Goal: Task Accomplishment & Management: Use online tool/utility

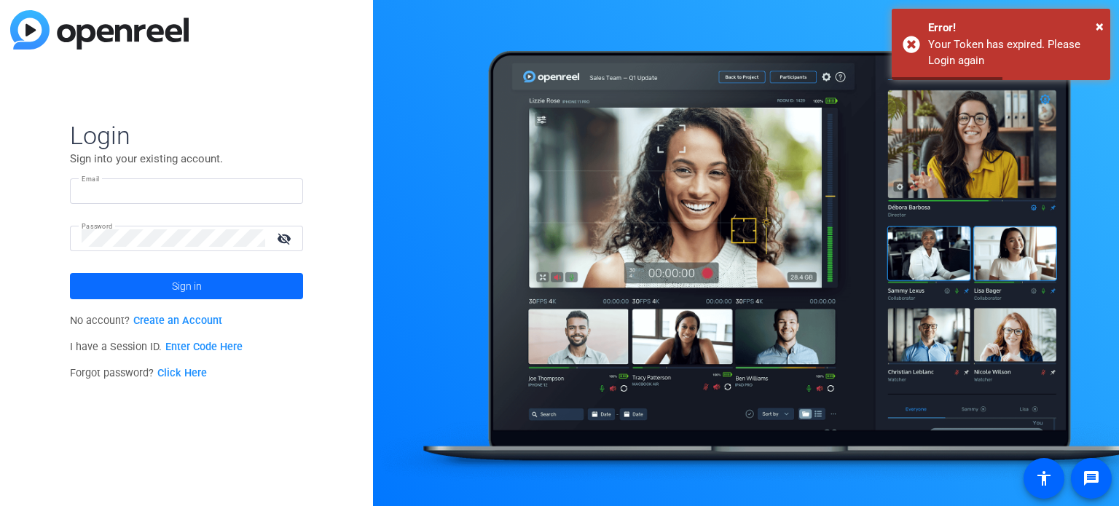
type input "[EMAIL_ADDRESS][DOMAIN_NAME]"
click at [176, 287] on span "Sign in" at bounding box center [187, 286] width 30 height 36
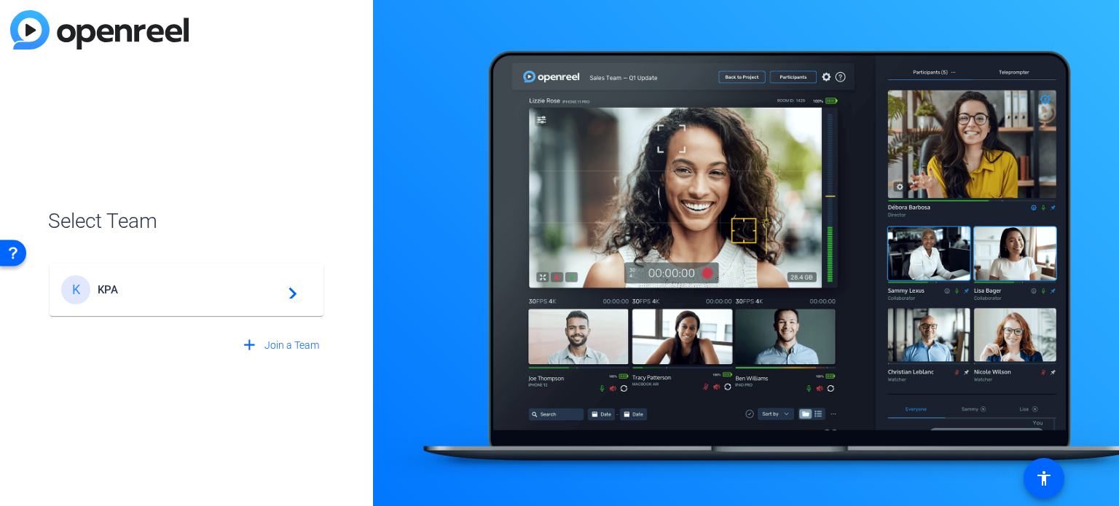
click at [176, 287] on span "KPA" at bounding box center [189, 289] width 182 height 13
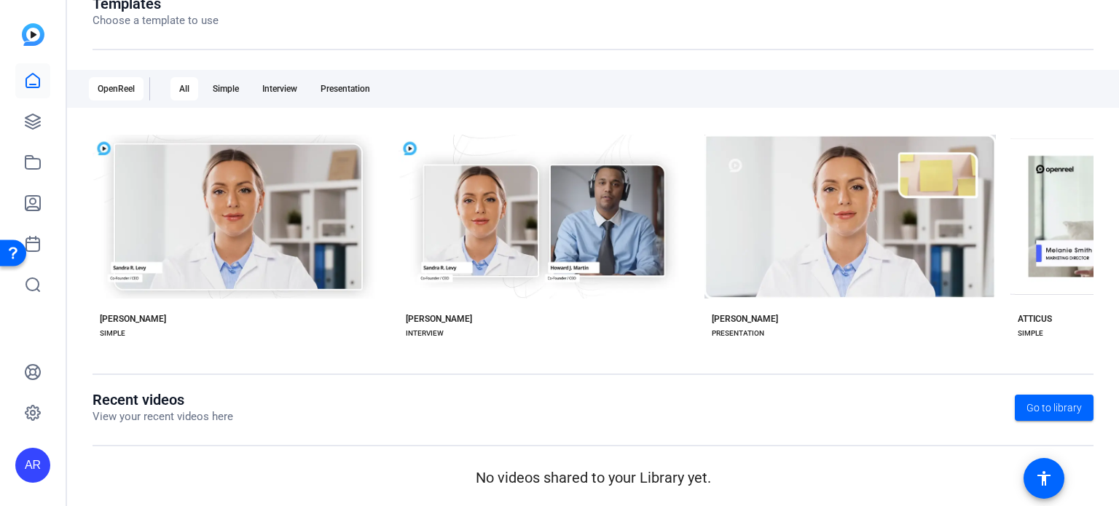
scroll to position [208, 0]
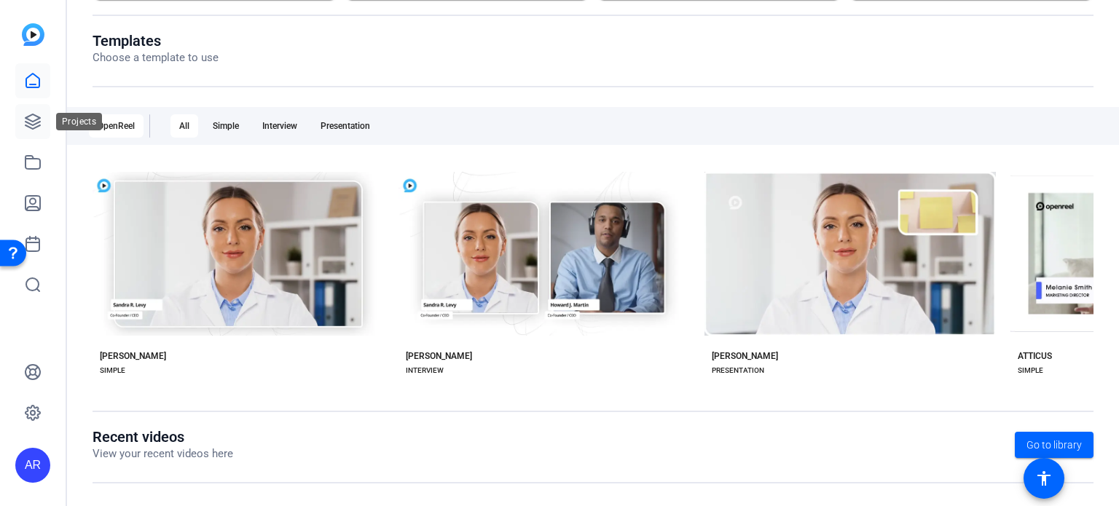
click at [34, 122] on icon at bounding box center [32, 121] width 17 height 17
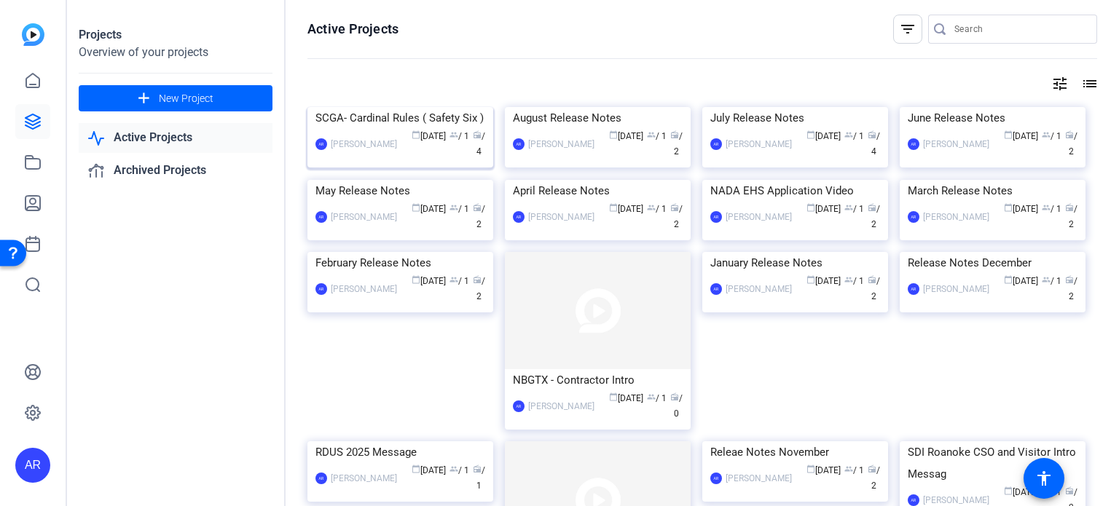
click at [433, 107] on img at bounding box center [400, 107] width 186 height 0
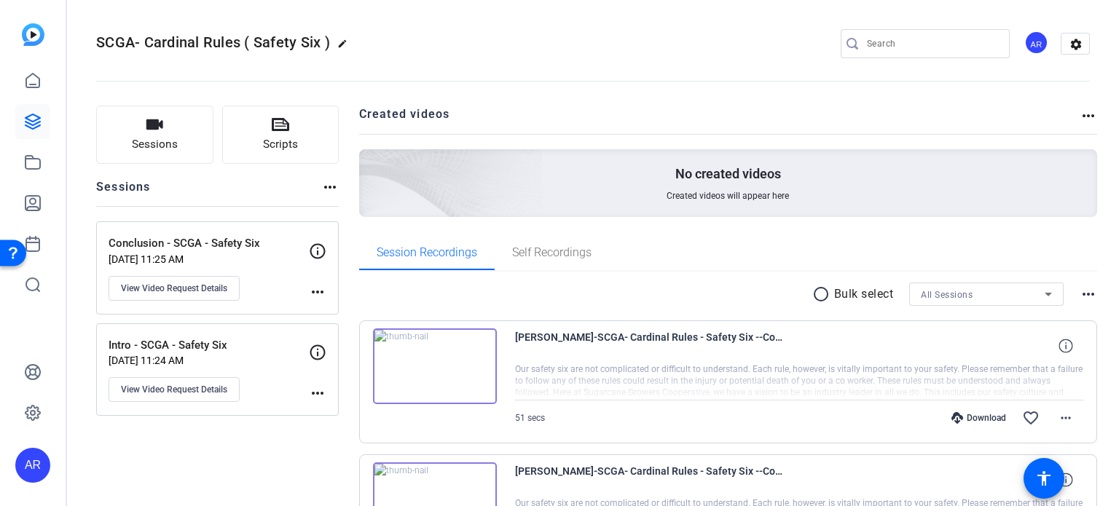
click at [431, 363] on img at bounding box center [435, 367] width 124 height 76
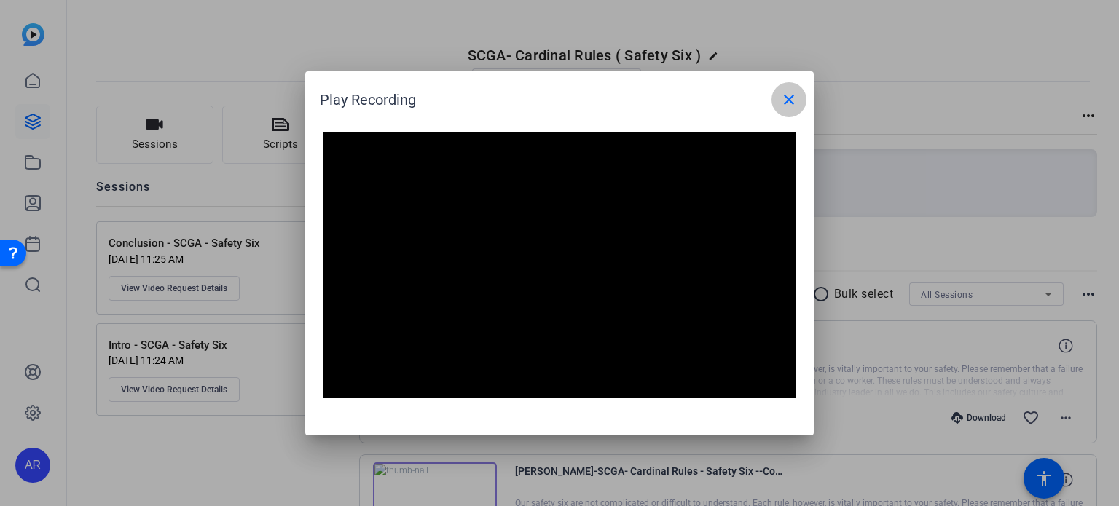
click at [793, 101] on mat-icon "close" at bounding box center [788, 99] width 17 height 17
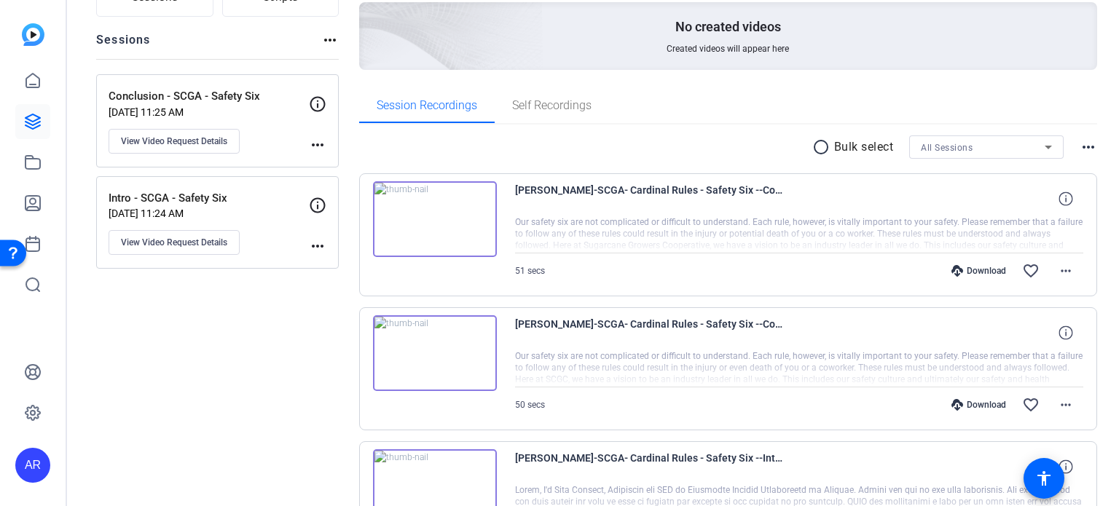
scroll to position [157, 0]
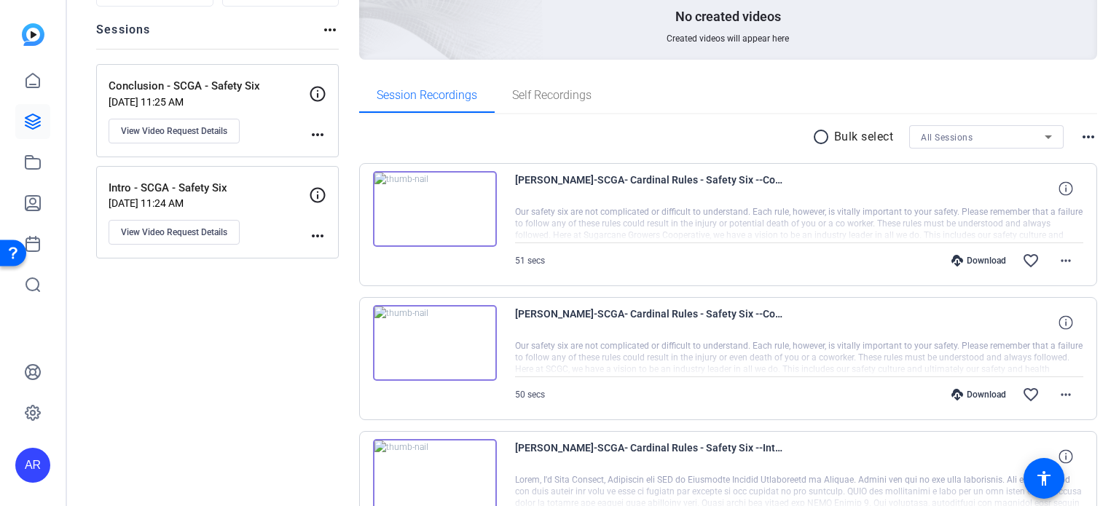
click at [433, 337] on img at bounding box center [435, 343] width 124 height 76
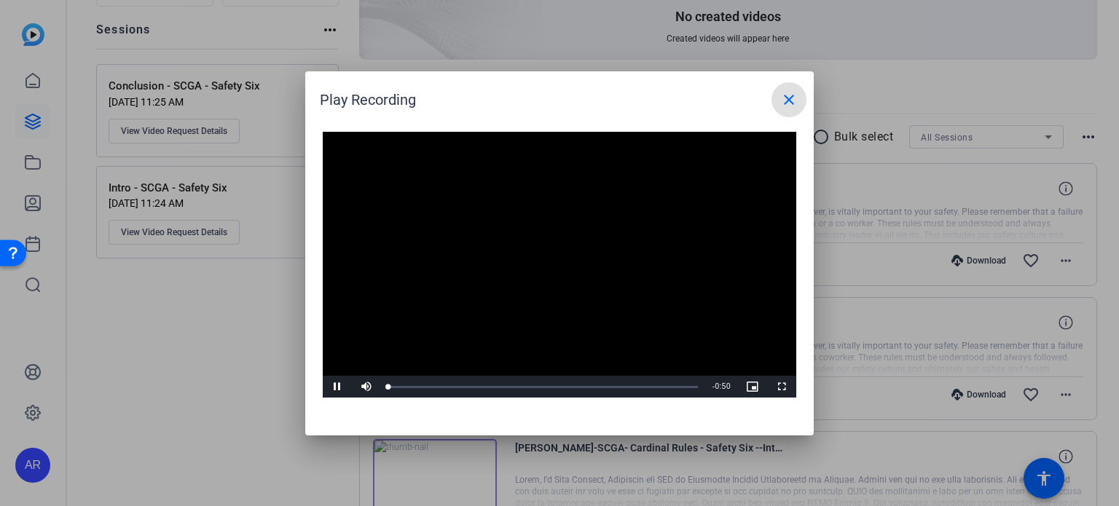
click at [551, 247] on video "Video Player" at bounding box center [559, 265] width 473 height 267
click at [340, 387] on span "Video Player" at bounding box center [337, 387] width 29 height 0
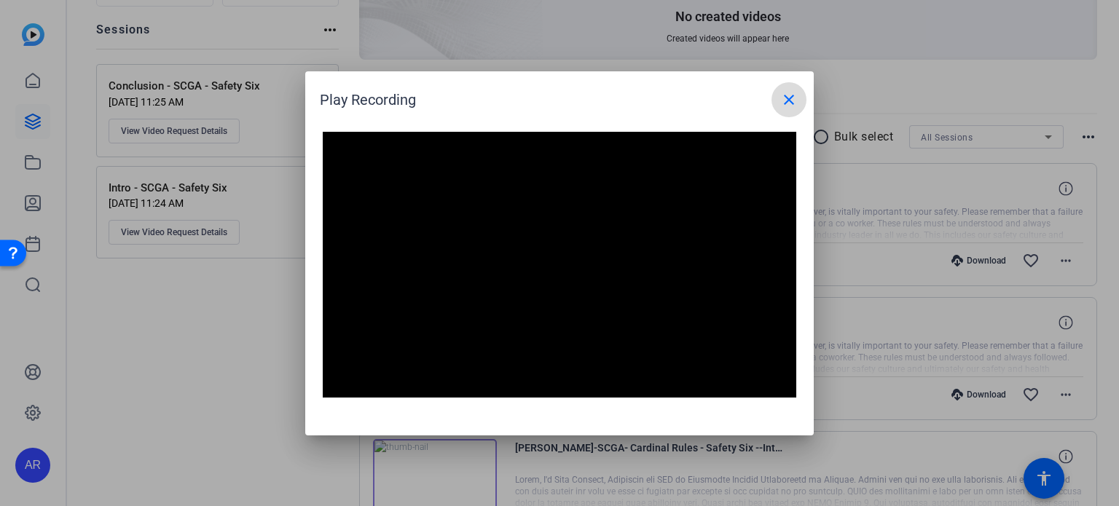
click at [792, 100] on mat-icon "close" at bounding box center [788, 99] width 17 height 17
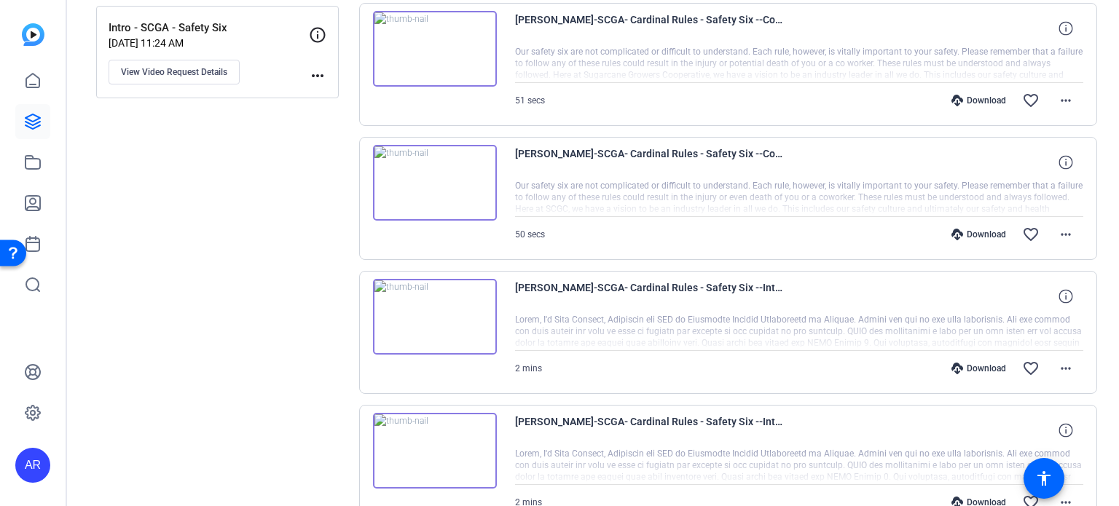
scroll to position [402, 0]
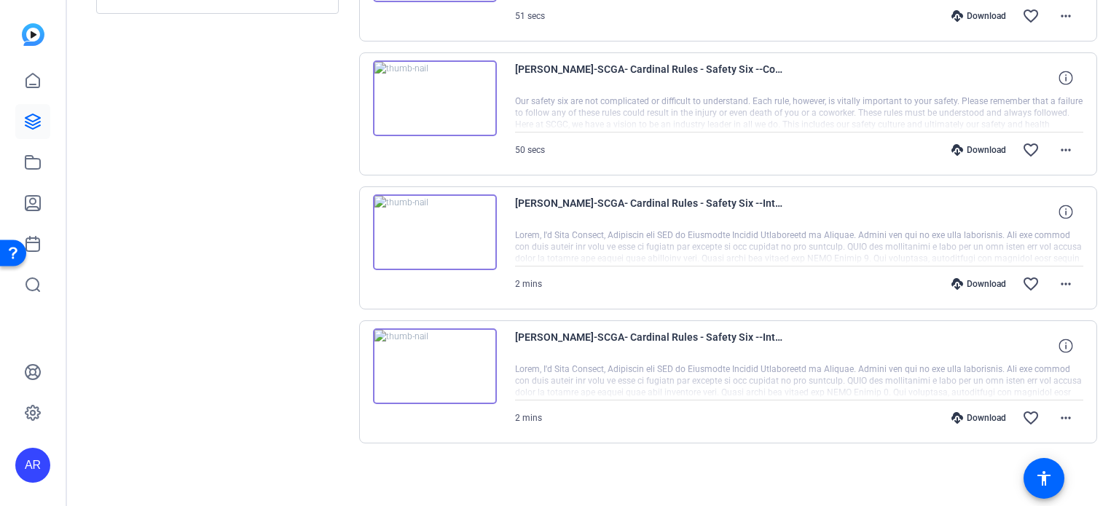
click at [428, 358] on img at bounding box center [435, 367] width 124 height 76
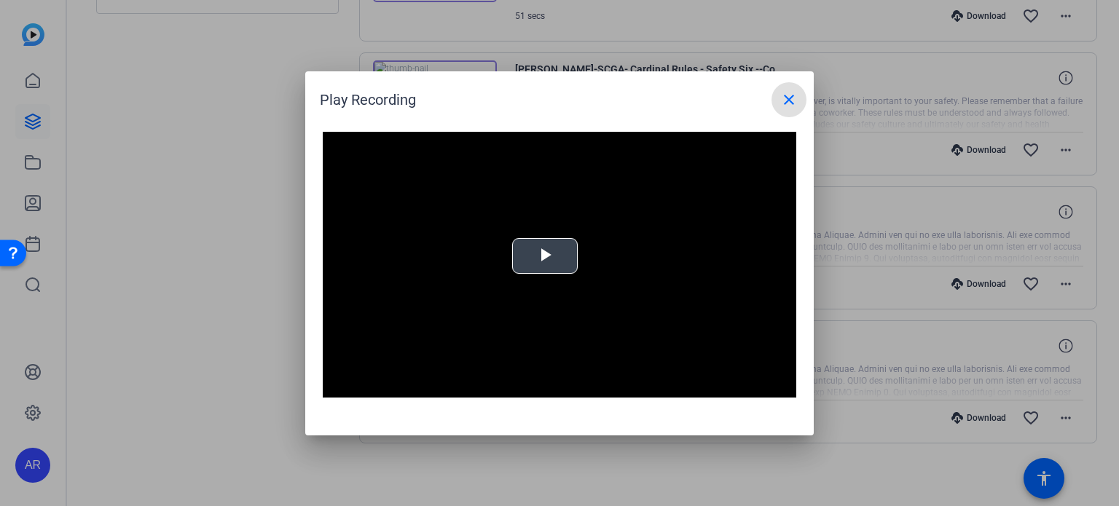
click at [541, 256] on div "Video Player is loading. Play Video Play Mute Current Time 0:00 / Duration 1:37…" at bounding box center [559, 265] width 473 height 267
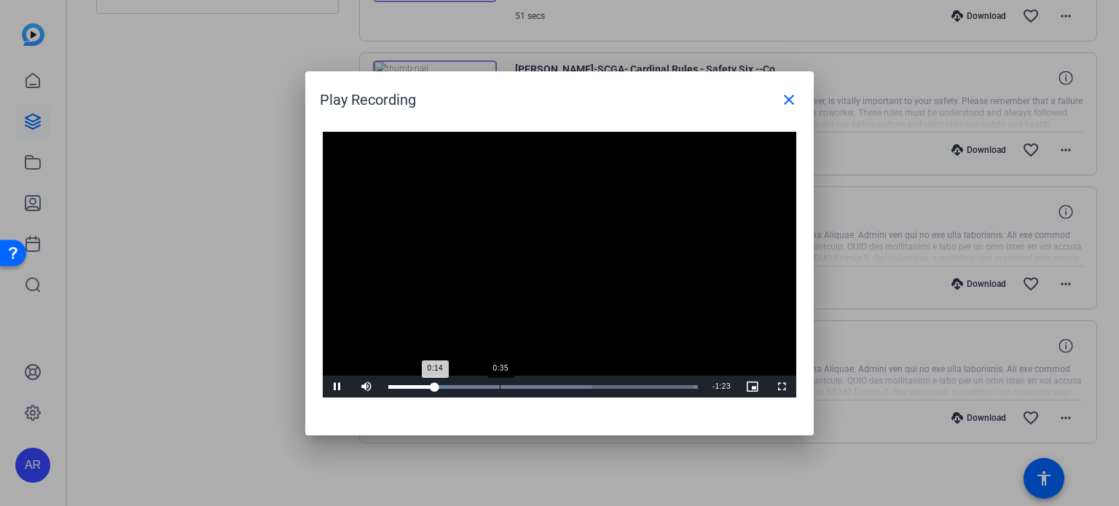
click at [499, 388] on div "Loaded : 100.00% 0:35 0:14" at bounding box center [543, 387] width 310 height 4
click at [612, 380] on div "Loaded : 100.00% 1:10 0:35" at bounding box center [543, 387] width 324 height 22
click at [676, 380] on div "Loaded : 100.00% 1:30 1:11" at bounding box center [543, 387] width 324 height 22
click at [790, 97] on mat-icon "close" at bounding box center [788, 99] width 17 height 17
